Goal: Information Seeking & Learning: Learn about a topic

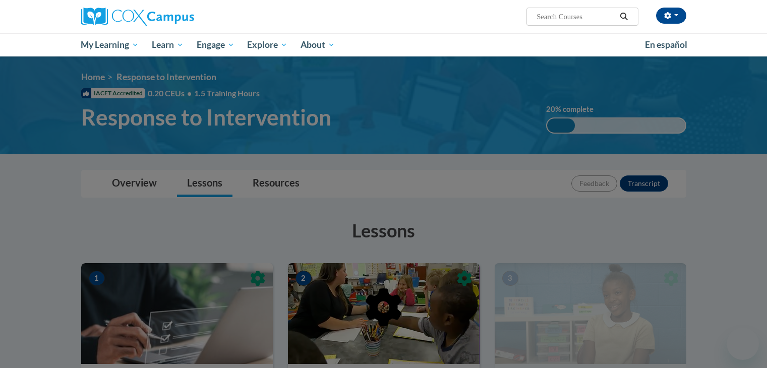
scroll to position [199, 0]
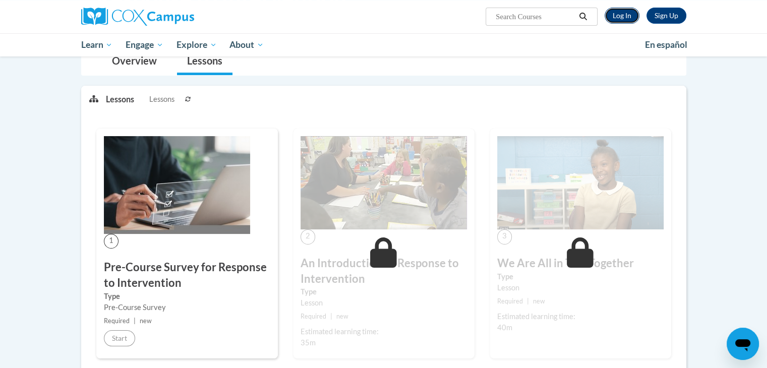
click at [620, 15] on link "Log In" at bounding box center [622, 16] width 35 height 16
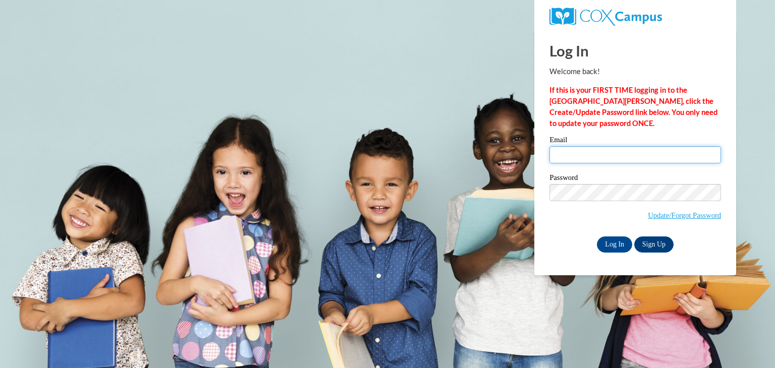
click at [579, 157] on input "Email" at bounding box center [635, 154] width 172 height 17
type input "ccprin6341@ung.edu"
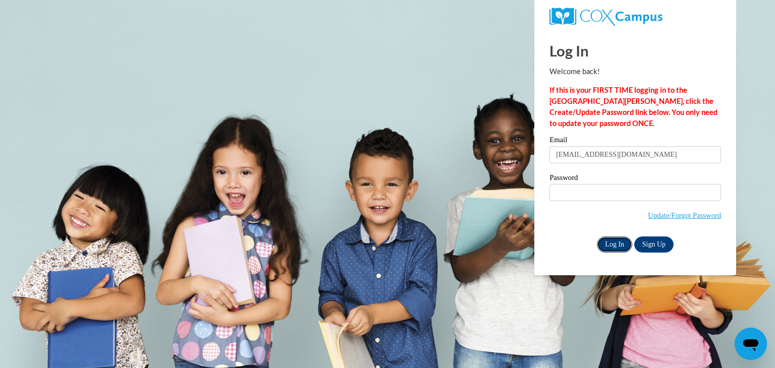
click at [621, 243] on input "Log In" at bounding box center [614, 245] width 35 height 16
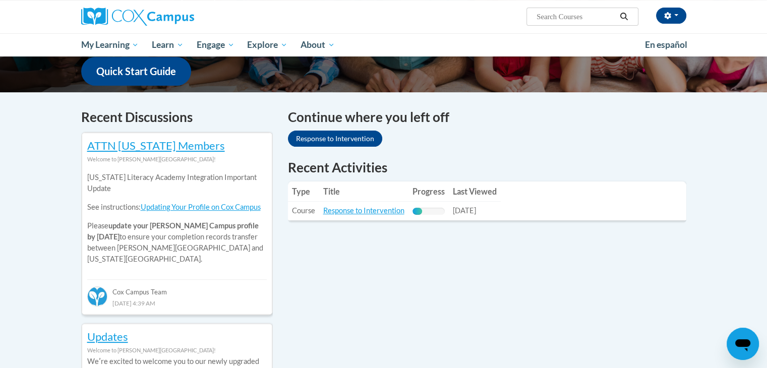
scroll to position [262, 0]
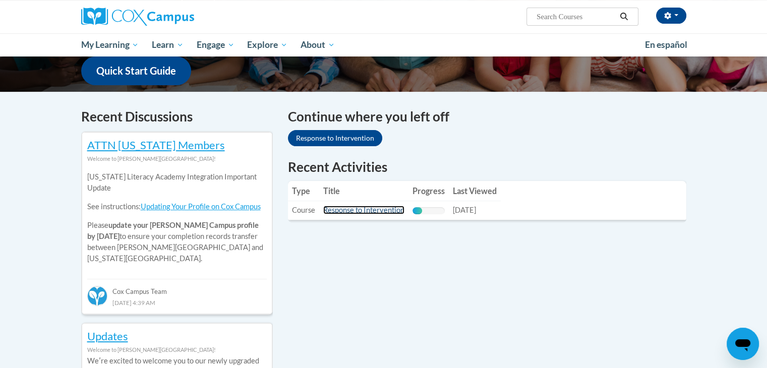
click at [375, 212] on link "Response to Intervention" at bounding box center [363, 210] width 81 height 9
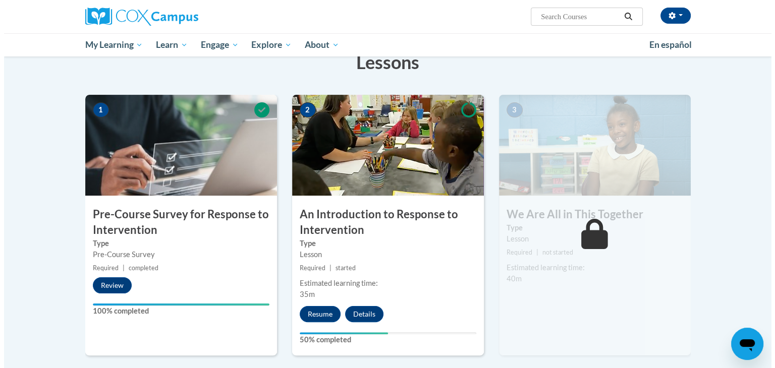
scroll to position [178, 0]
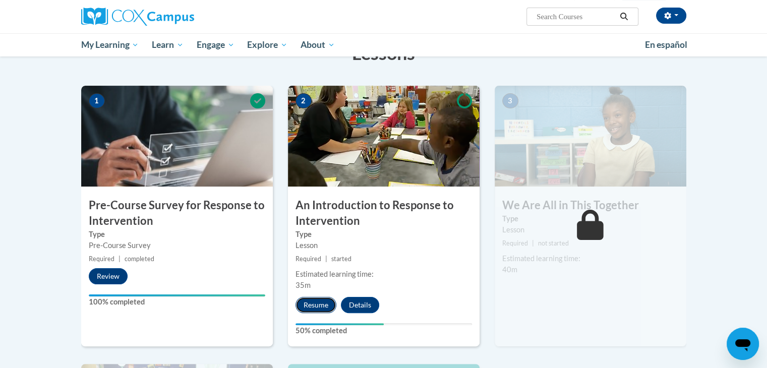
click at [322, 302] on button "Resume" at bounding box center [316, 305] width 41 height 16
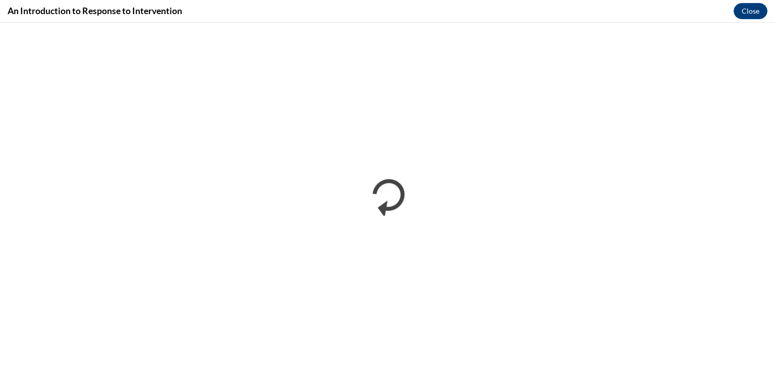
scroll to position [0, 0]
